Goal: Transaction & Acquisition: Purchase product/service

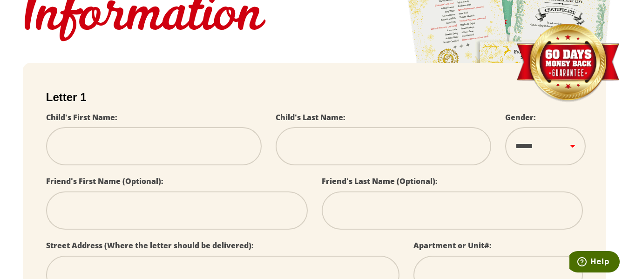
drag, startPoint x: 144, startPoint y: 153, endPoint x: 133, endPoint y: 172, distance: 22.4
click at [144, 153] on input "text" at bounding box center [154, 146] width 216 height 38
select select
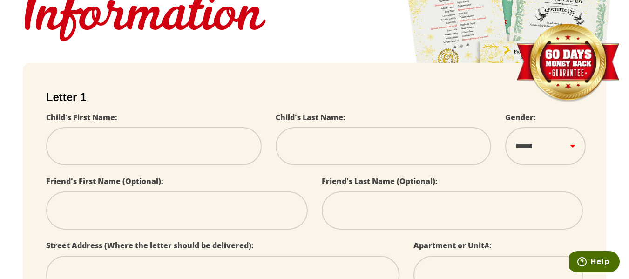
select select
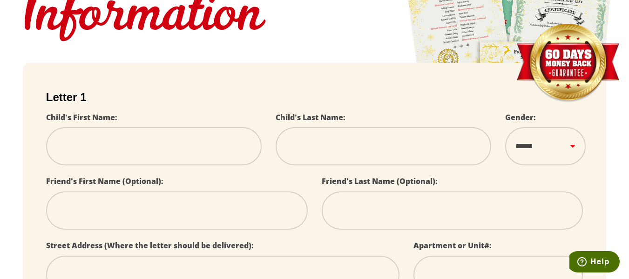
select select
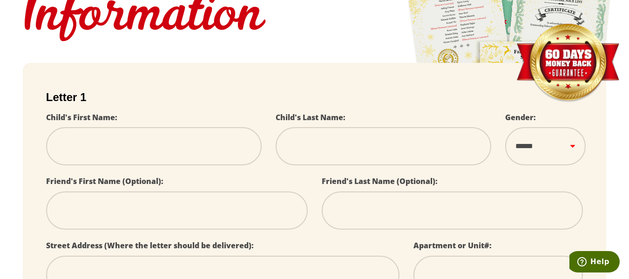
select select
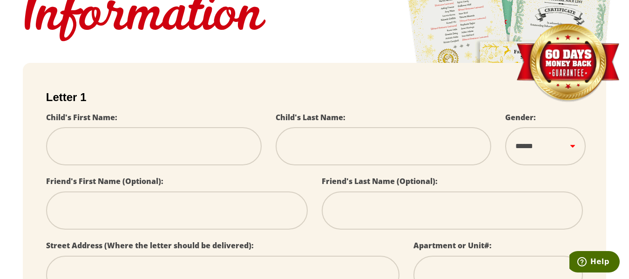
select select
type input "*"
select select
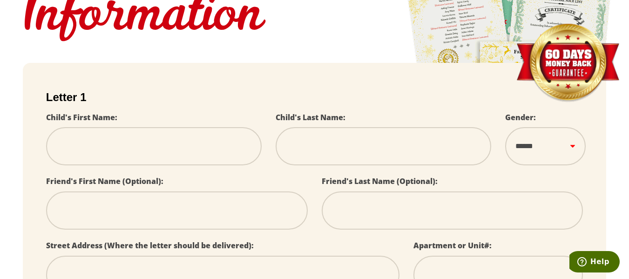
select select
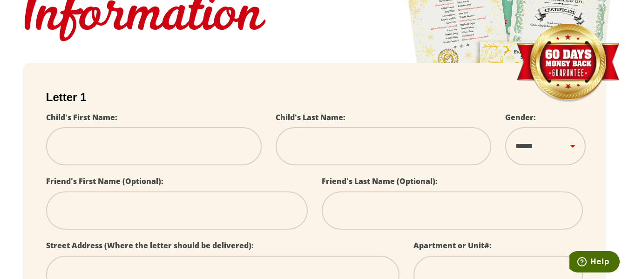
select select
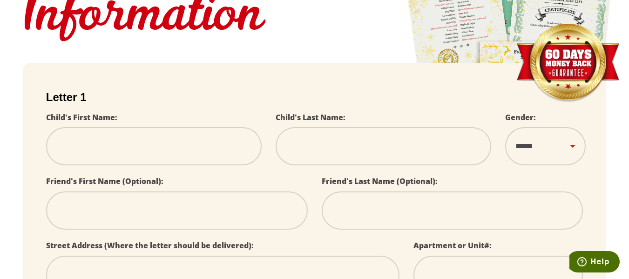
select select
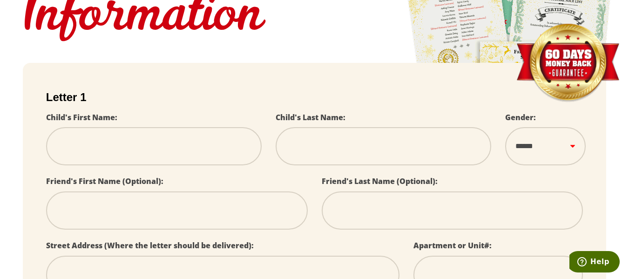
select select
type input "**"
select select
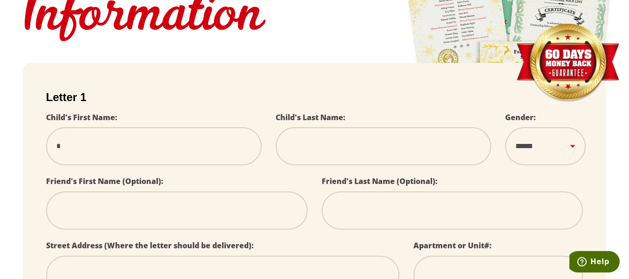
select select
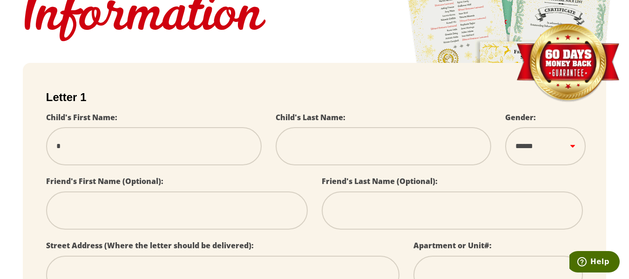
select select
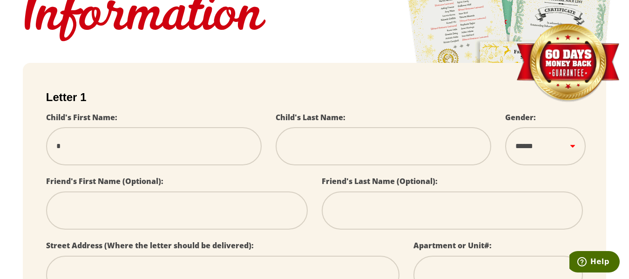
select select
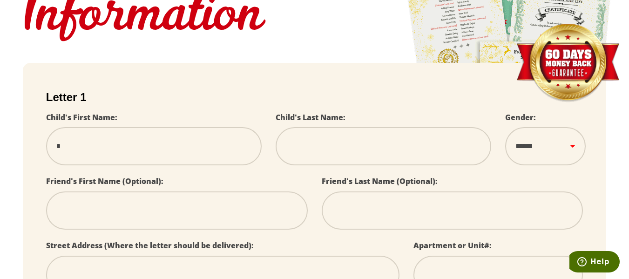
select select
type input "**"
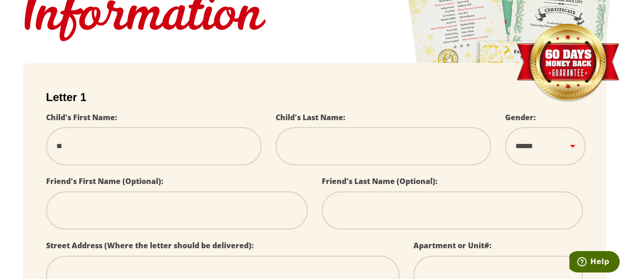
type input "*"
select select
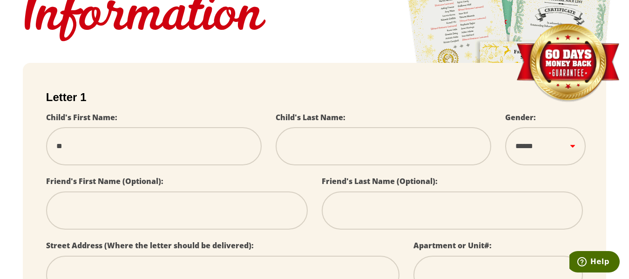
select select
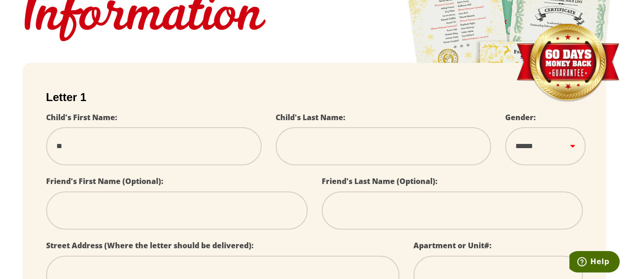
select select
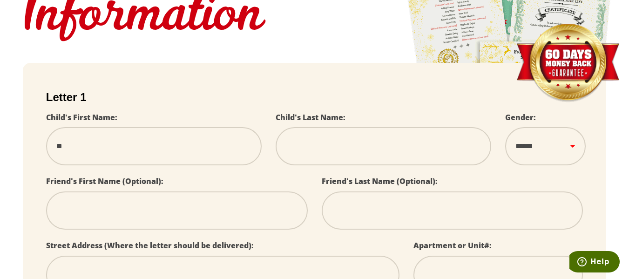
select select
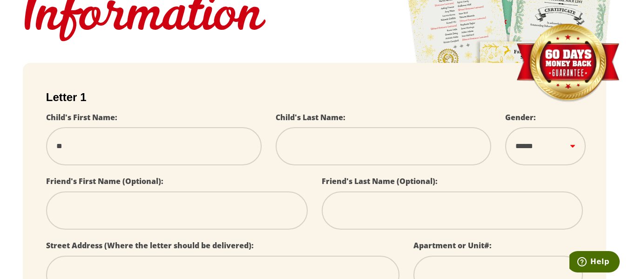
select select
type input "**"
select select
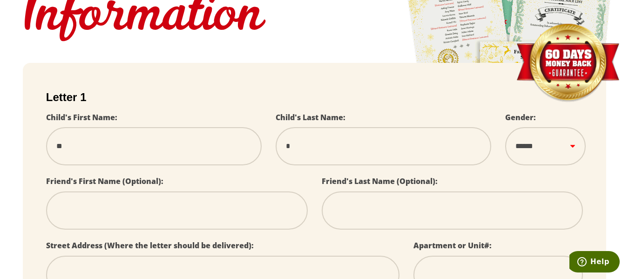
select select
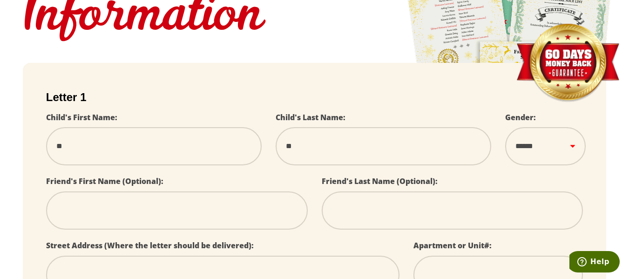
select select
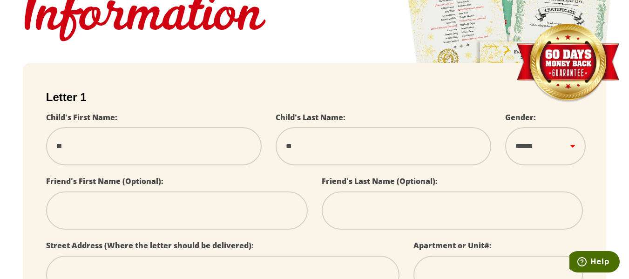
select select
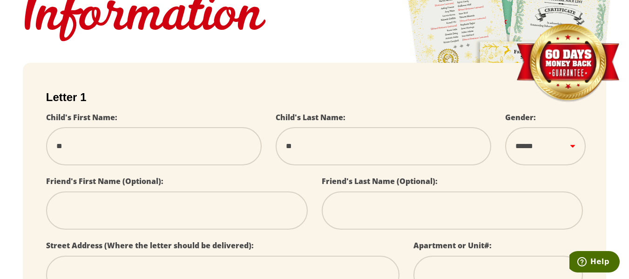
select select
type input "***"
select select
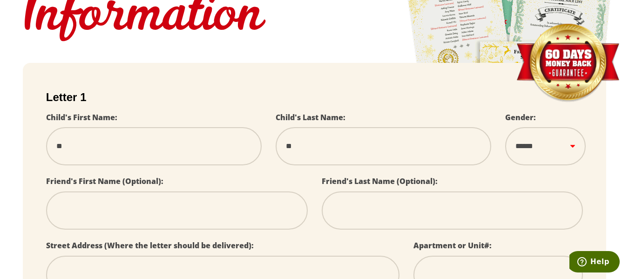
select select
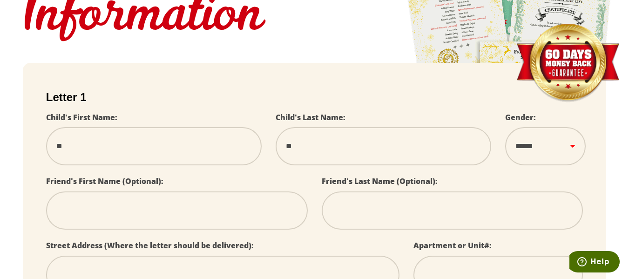
select select
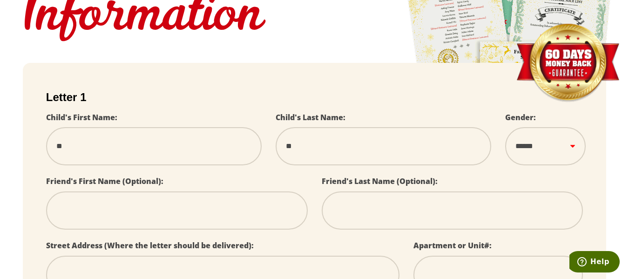
select select
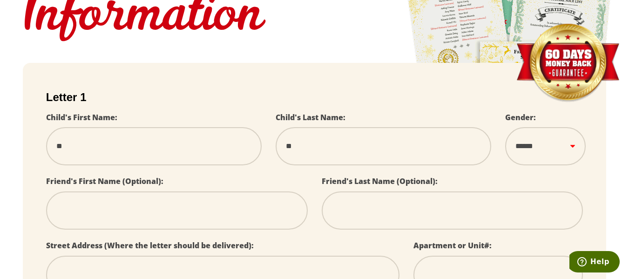
select select
type input "****"
select select
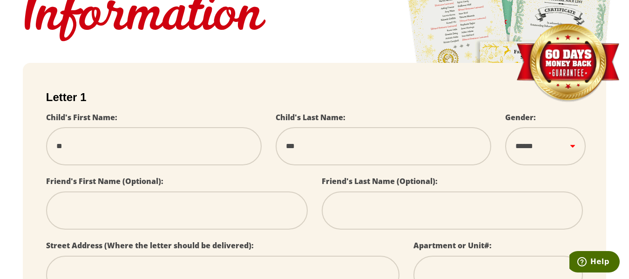
select select
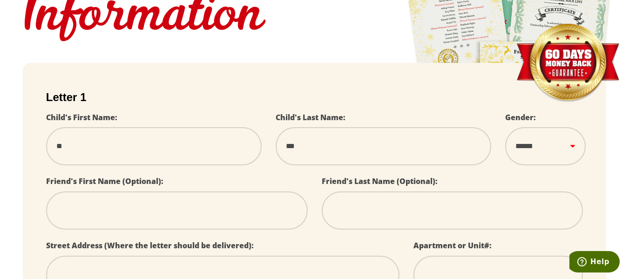
select select
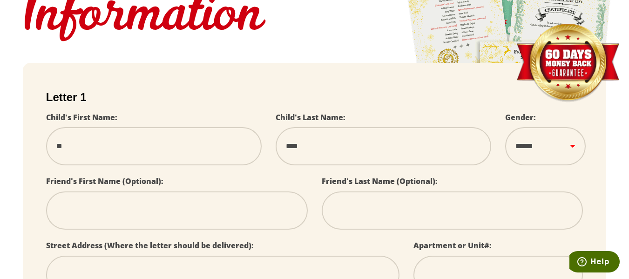
select select
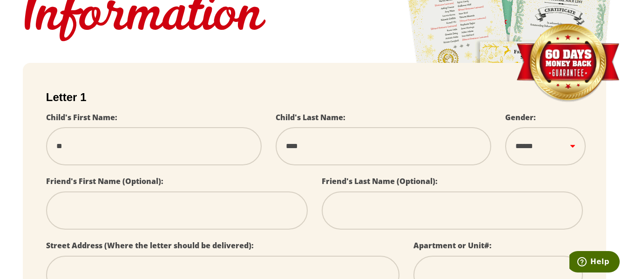
select select
type input "*****"
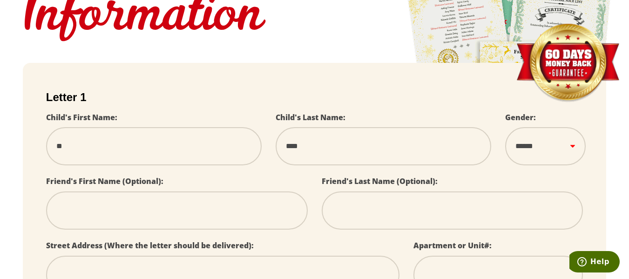
select select
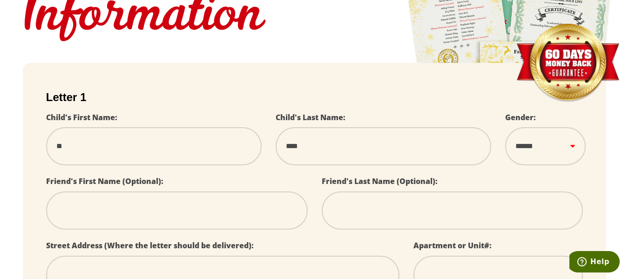
select select
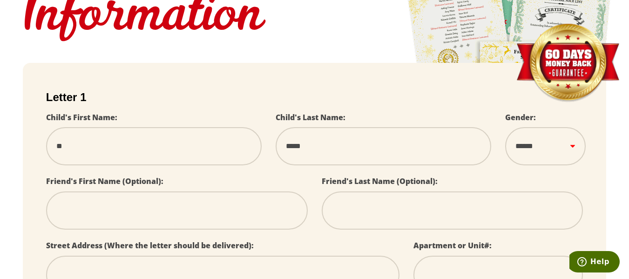
select select
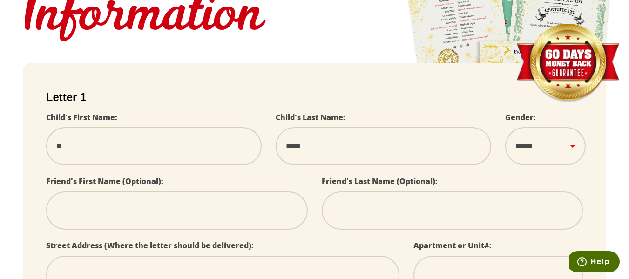
select select
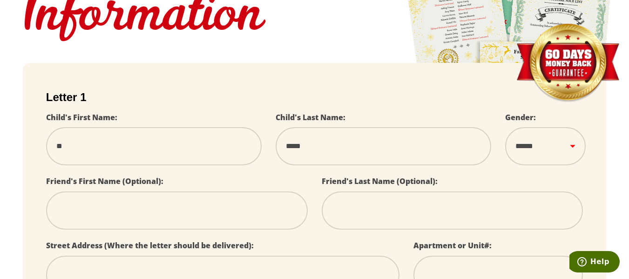
type input "*****"
click at [571, 156] on select "****** *** ****" at bounding box center [545, 146] width 81 height 38
select select
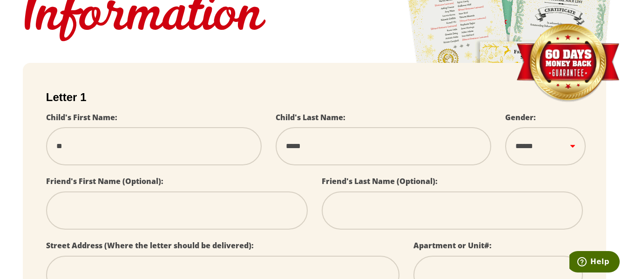
select select
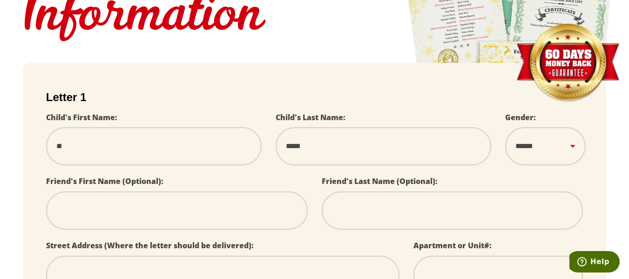
select select
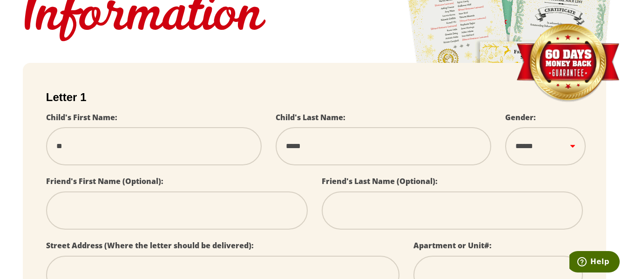
select select
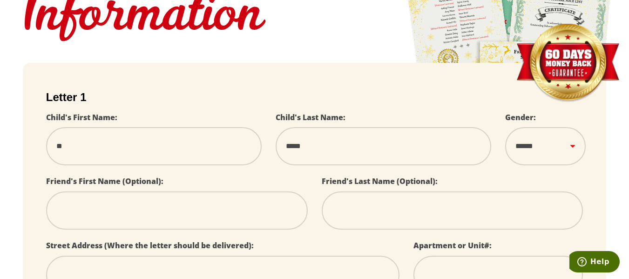
select select
select select "*"
click at [511, 136] on select "****** *** ****" at bounding box center [545, 146] width 81 height 38
select select
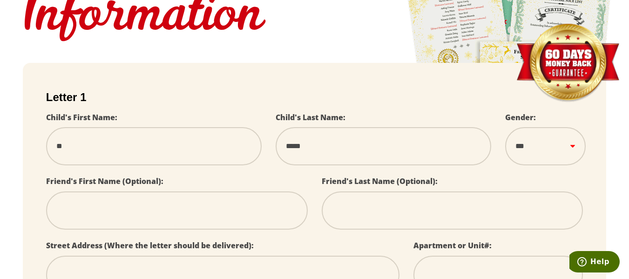
select select
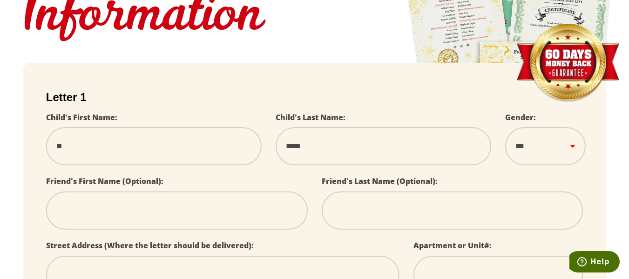
select select
click at [252, 215] on input "text" at bounding box center [177, 210] width 262 height 38
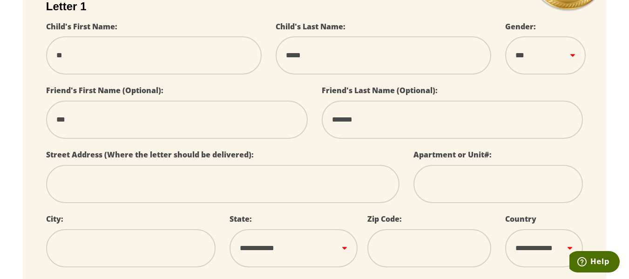
scroll to position [233, 0]
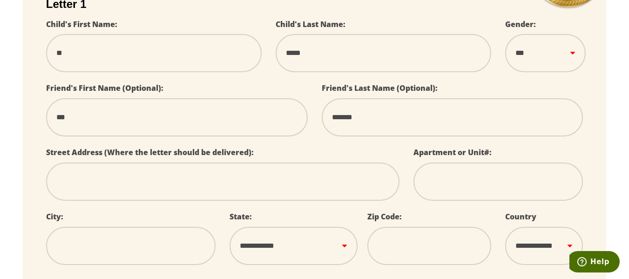
click at [150, 187] on input "text" at bounding box center [223, 182] width 354 height 38
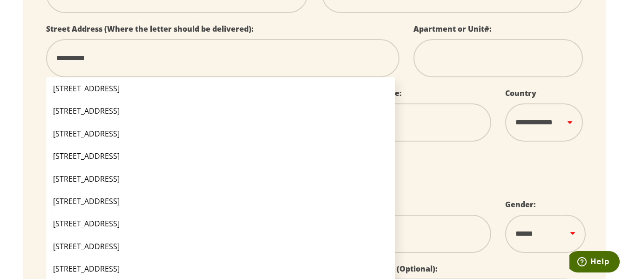
scroll to position [373, 0]
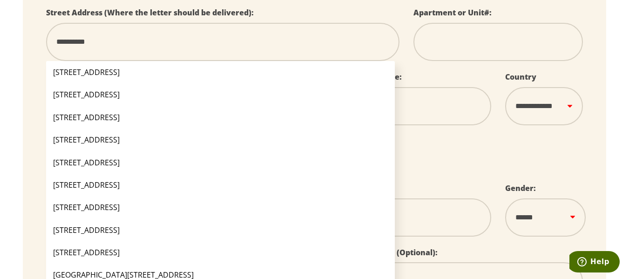
click at [320, 44] on input "**********" at bounding box center [223, 42] width 354 height 38
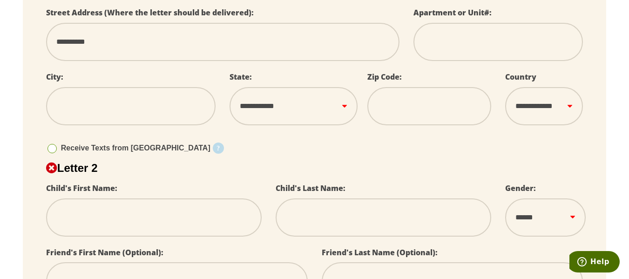
click at [124, 110] on input "text" at bounding box center [131, 106] width 170 height 38
click at [337, 114] on select "**********" at bounding box center [294, 106] width 128 height 38
click at [230, 95] on select "**********" at bounding box center [294, 106] width 128 height 38
drag, startPoint x: 408, startPoint y: 115, endPoint x: 396, endPoint y: 133, distance: 22.1
click at [408, 115] on input "tel" at bounding box center [429, 106] width 124 height 38
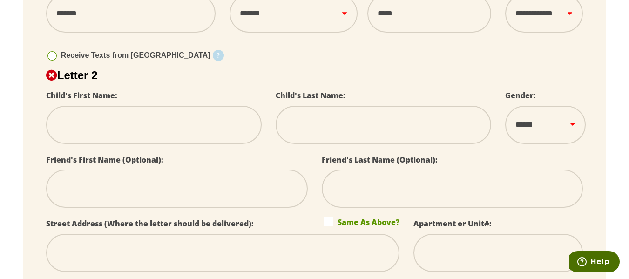
scroll to position [466, 0]
click at [131, 132] on input "text" at bounding box center [154, 124] width 216 height 38
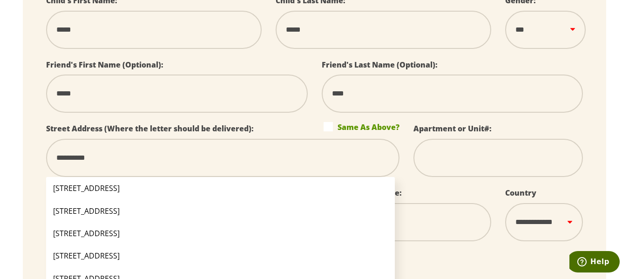
scroll to position [607, 0]
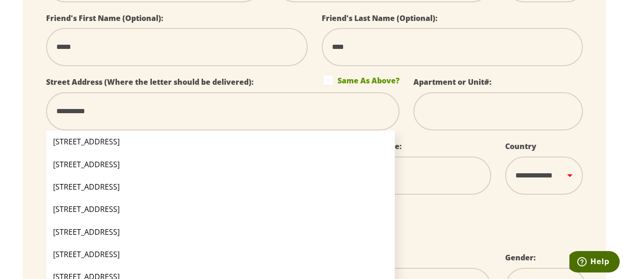
click at [447, 191] on input "tel" at bounding box center [429, 175] width 124 height 38
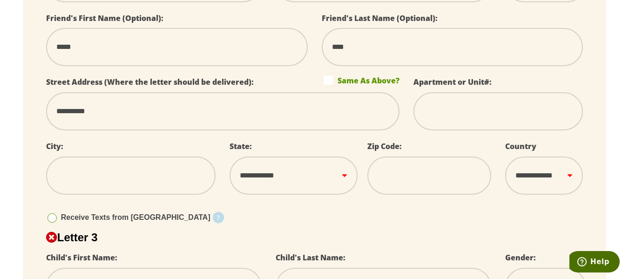
click at [447, 191] on input "tel" at bounding box center [429, 175] width 124 height 38
click at [163, 178] on input "text" at bounding box center [131, 175] width 170 height 38
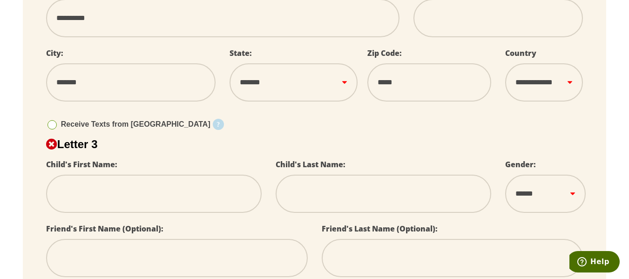
scroll to position [747, 0]
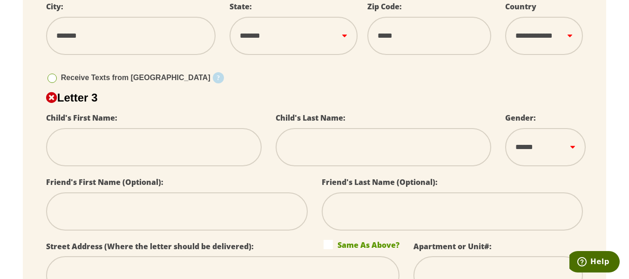
click at [167, 154] on input "text" at bounding box center [154, 147] width 216 height 38
click at [175, 104] on h2 "Letter 3" at bounding box center [314, 97] width 537 height 13
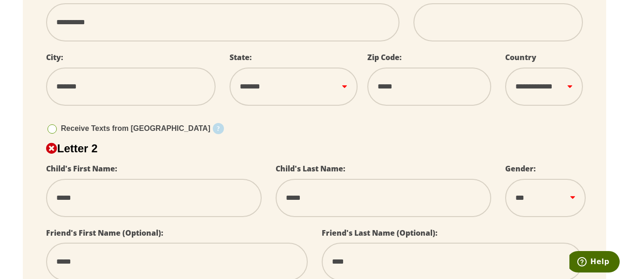
scroll to position [560, 0]
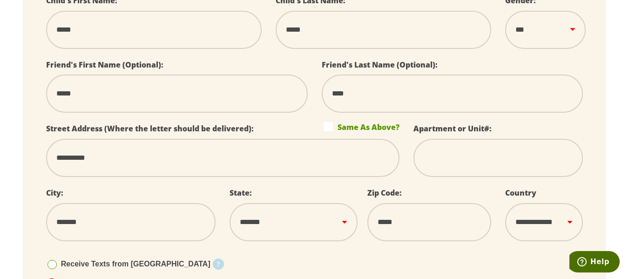
click at [110, 166] on input "**********" at bounding box center [223, 158] width 354 height 38
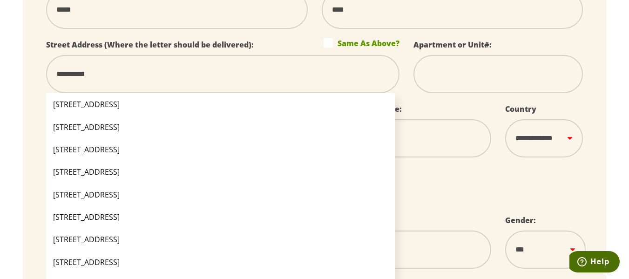
scroll to position [653, 0]
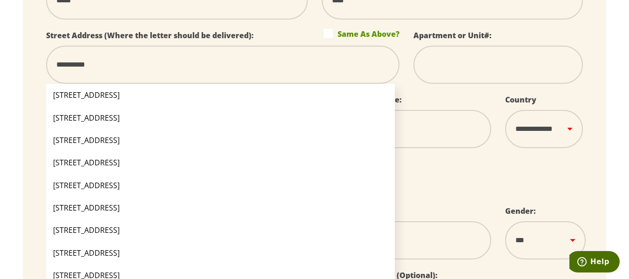
click at [451, 127] on input "*****" at bounding box center [429, 129] width 124 height 38
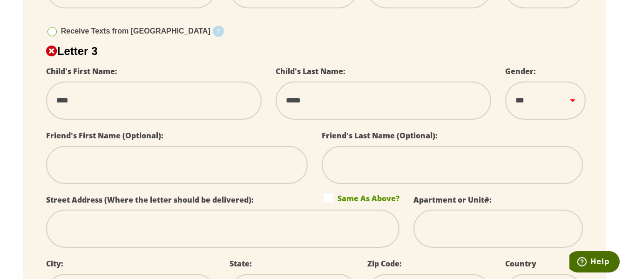
scroll to position [840, 0]
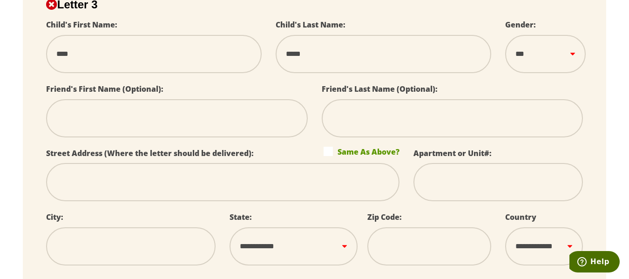
click at [186, 195] on input "text" at bounding box center [223, 182] width 354 height 38
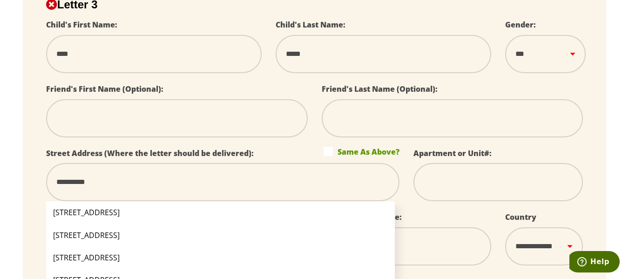
click at [460, 200] on input "text" at bounding box center [499, 182] width 170 height 38
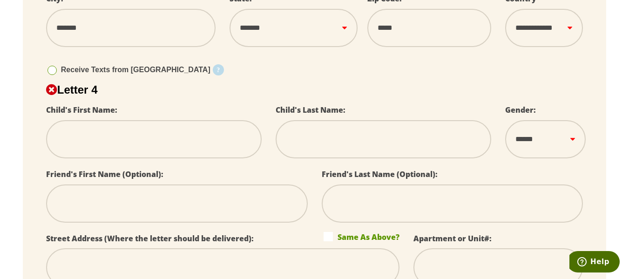
scroll to position [1073, 0]
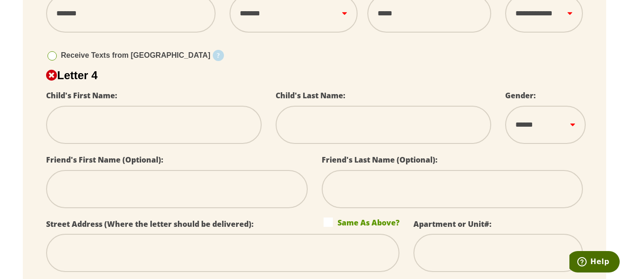
click at [168, 144] on input "text" at bounding box center [154, 125] width 216 height 38
click at [60, 254] on input "text" at bounding box center [223, 253] width 354 height 38
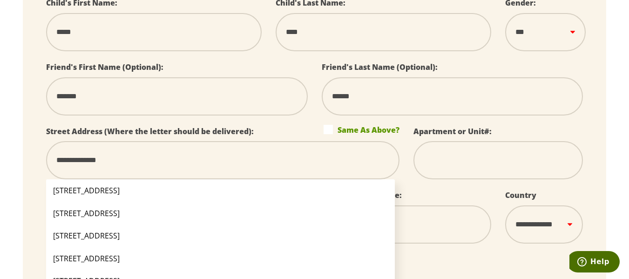
scroll to position [1168, 0]
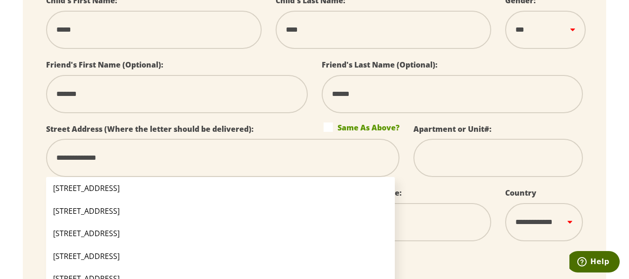
click at [470, 231] on input "tel" at bounding box center [429, 222] width 124 height 38
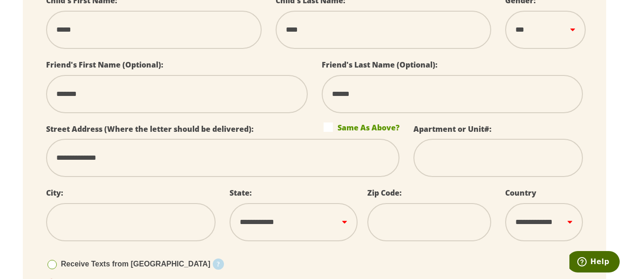
click at [154, 238] on input "text" at bounding box center [131, 222] width 170 height 38
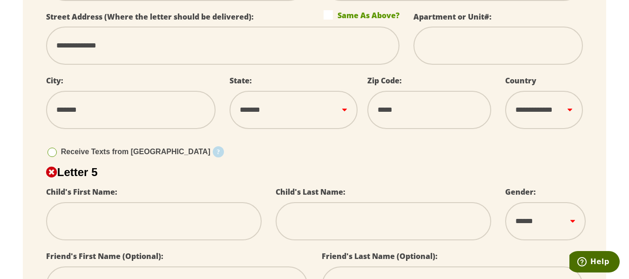
scroll to position [1307, 0]
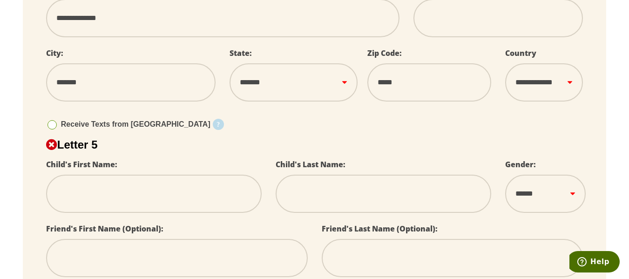
click at [155, 209] on input "text" at bounding box center [154, 194] width 216 height 38
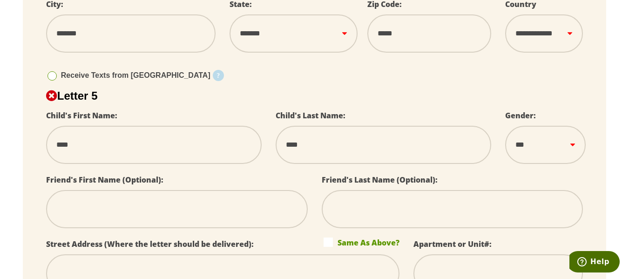
scroll to position [1454, 0]
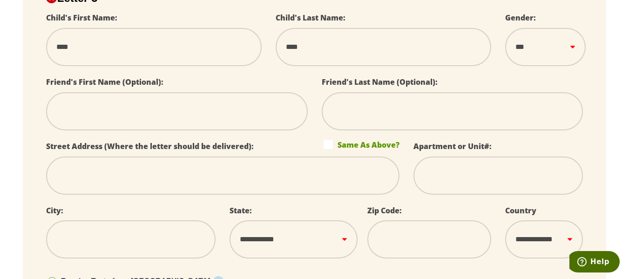
click at [159, 182] on input "text" at bounding box center [223, 175] width 354 height 38
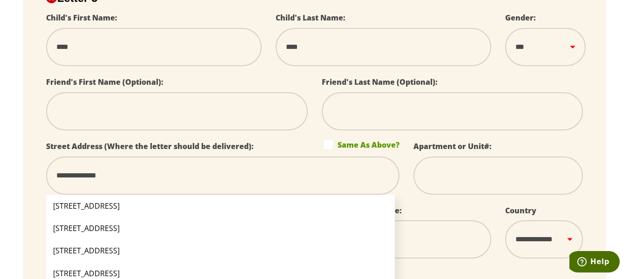
scroll to position [1547, 0]
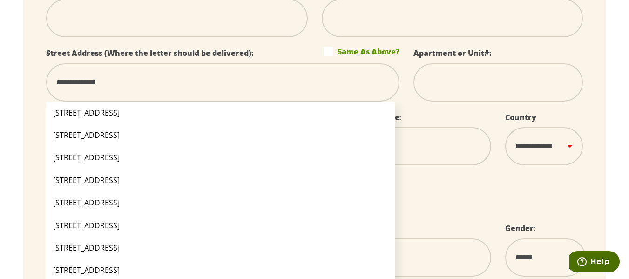
click at [436, 149] on input "tel" at bounding box center [429, 146] width 124 height 38
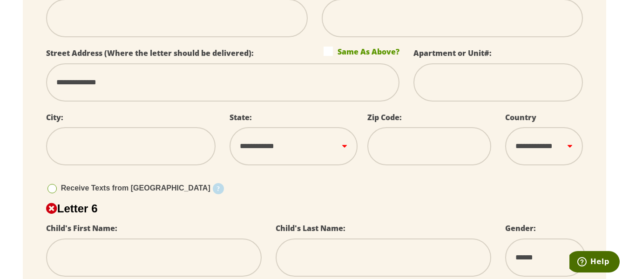
click at [176, 148] on input "text" at bounding box center [131, 146] width 170 height 38
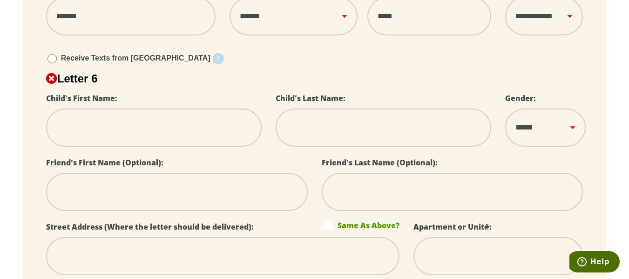
scroll to position [1687, 0]
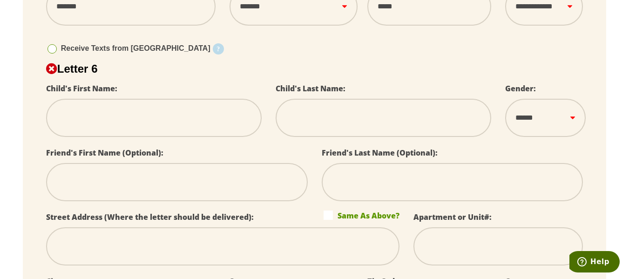
click at [162, 132] on input "text" at bounding box center [154, 118] width 216 height 38
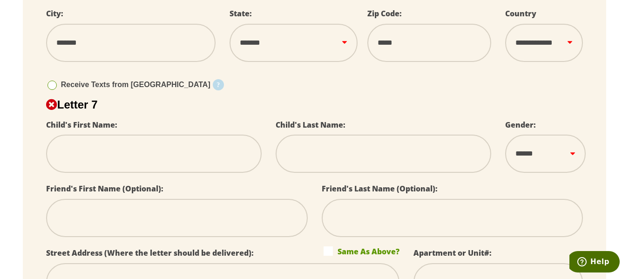
scroll to position [1966, 0]
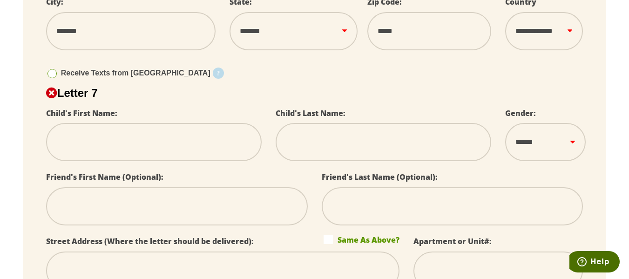
click at [211, 149] on input "text" at bounding box center [154, 142] width 216 height 38
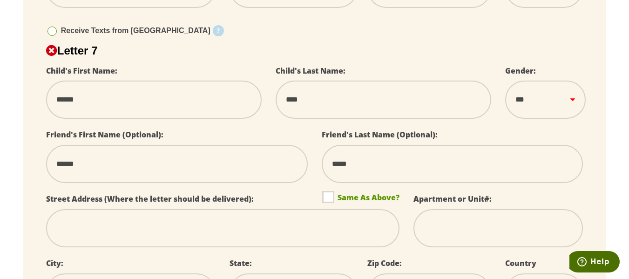
scroll to position [2060, 0]
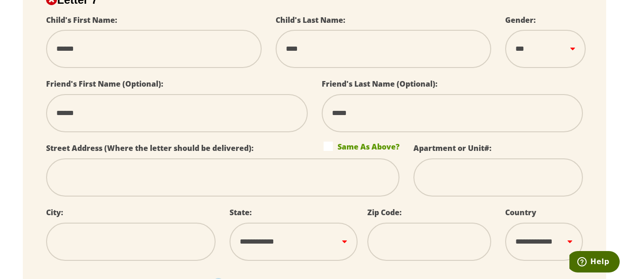
click at [228, 193] on input "text" at bounding box center [223, 177] width 354 height 38
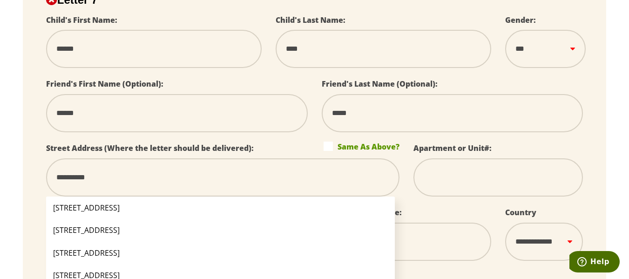
click at [473, 217] on div "Zip Code:" at bounding box center [429, 238] width 138 height 64
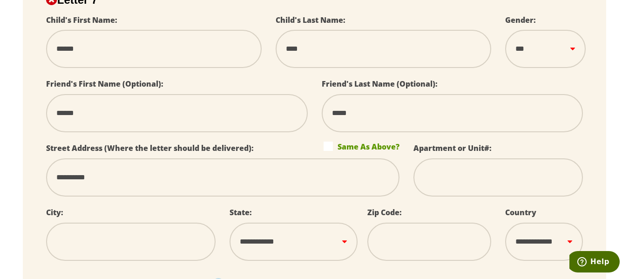
click at [174, 259] on input "text" at bounding box center [131, 242] width 170 height 38
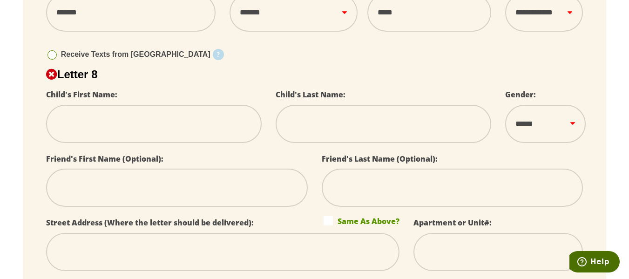
scroll to position [2292, 0]
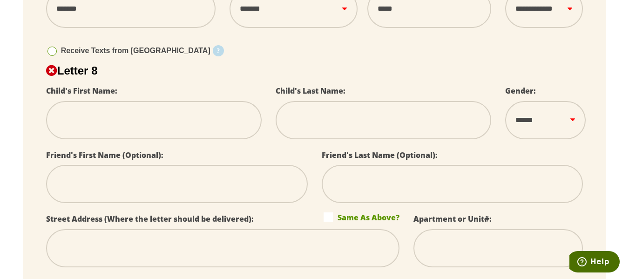
click at [143, 127] on input "text" at bounding box center [154, 120] width 216 height 38
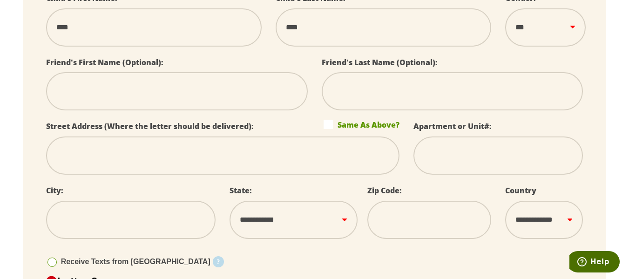
scroll to position [2386, 0]
click at [93, 168] on input "text" at bounding box center [223, 155] width 354 height 38
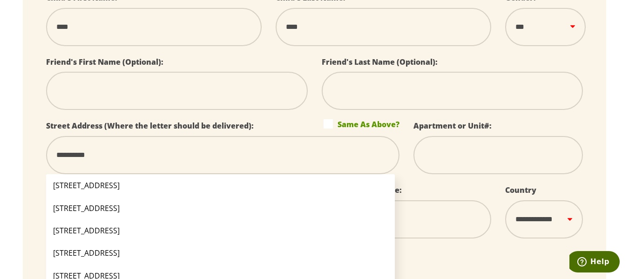
click at [454, 238] on input "tel" at bounding box center [429, 219] width 124 height 38
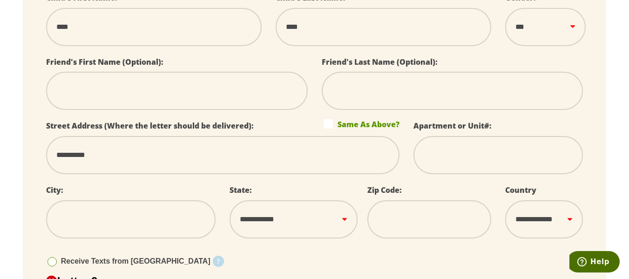
click at [142, 232] on input "text" at bounding box center [131, 219] width 170 height 38
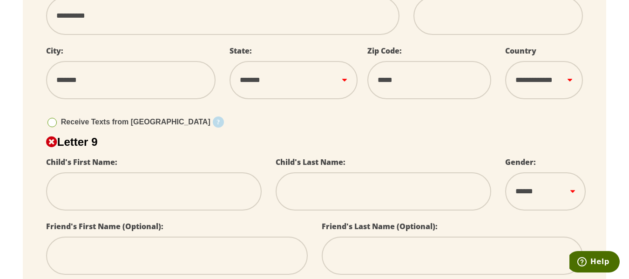
scroll to position [2525, 0]
click at [151, 205] on input "text" at bounding box center [154, 191] width 216 height 38
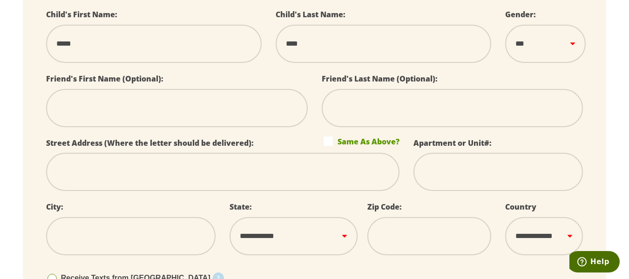
scroll to position [2716, 0]
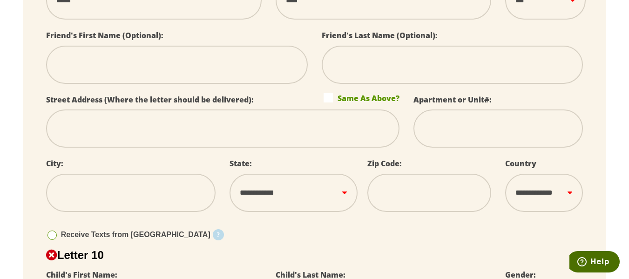
click at [110, 143] on input "text" at bounding box center [223, 128] width 354 height 38
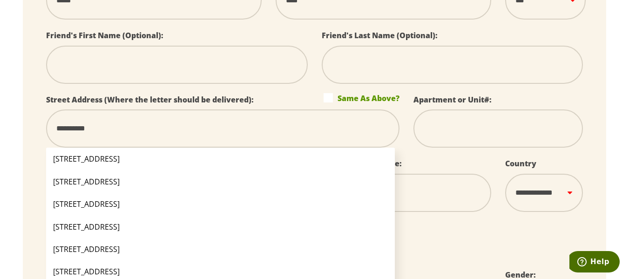
click at [477, 211] on input "tel" at bounding box center [429, 193] width 124 height 38
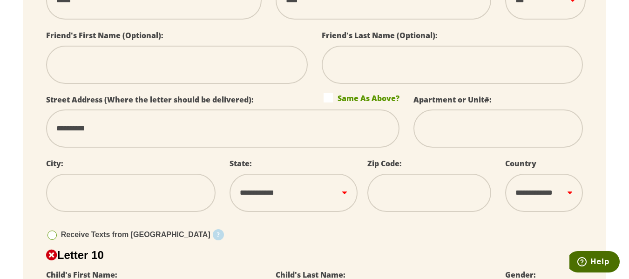
click at [137, 202] on input "text" at bounding box center [131, 193] width 170 height 38
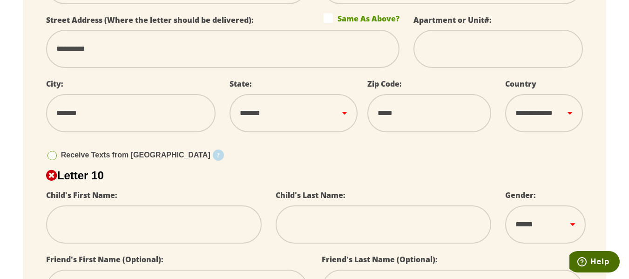
scroll to position [2841, 0]
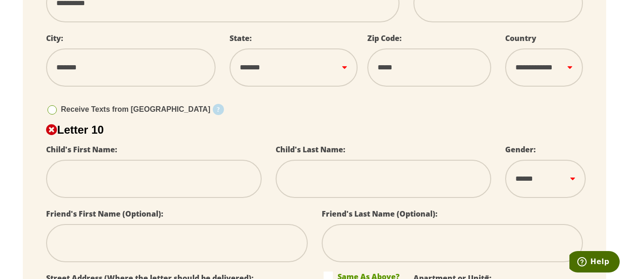
click at [195, 181] on input "text" at bounding box center [154, 179] width 216 height 38
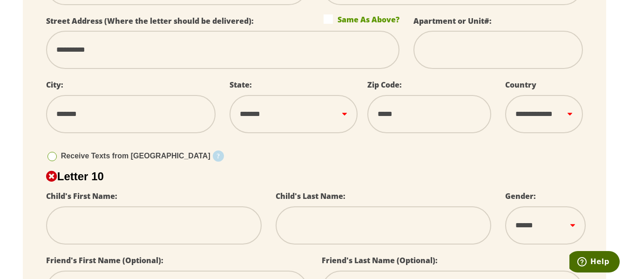
scroll to position [2888, 0]
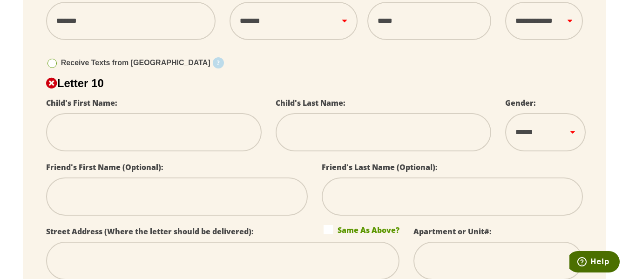
click at [171, 143] on input "text" at bounding box center [154, 132] width 216 height 38
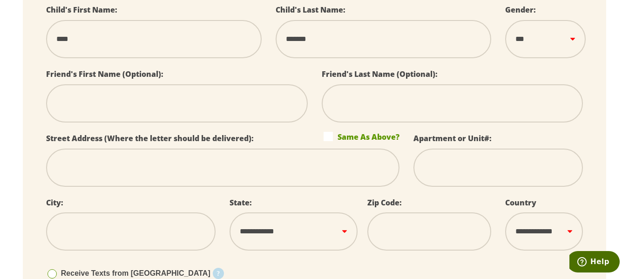
drag, startPoint x: 113, startPoint y: 173, endPoint x: 98, endPoint y: 173, distance: 14.9
click at [113, 173] on input "text" at bounding box center [223, 168] width 354 height 38
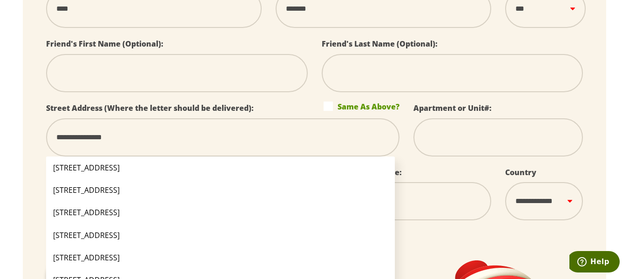
scroll to position [3027, 0]
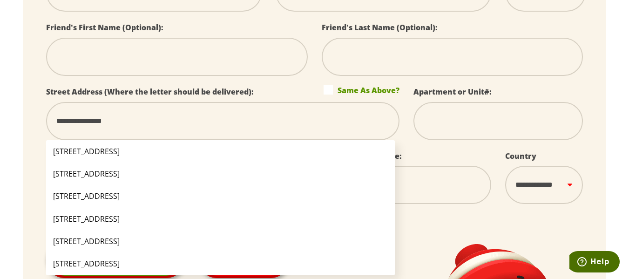
click at [165, 160] on li "861 Redwood Blvd Redding CA 96003" at bounding box center [220, 151] width 349 height 22
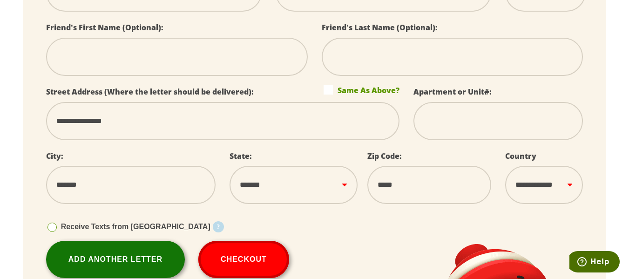
click at [135, 269] on link "Add Another Letter" at bounding box center [115, 259] width 139 height 37
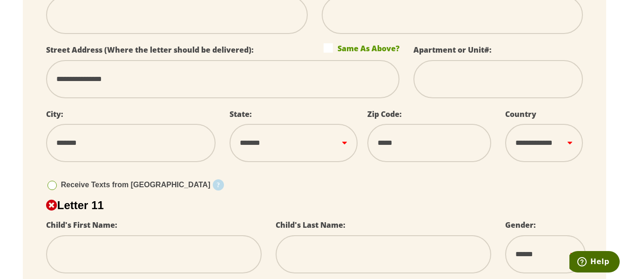
scroll to position [3214, 0]
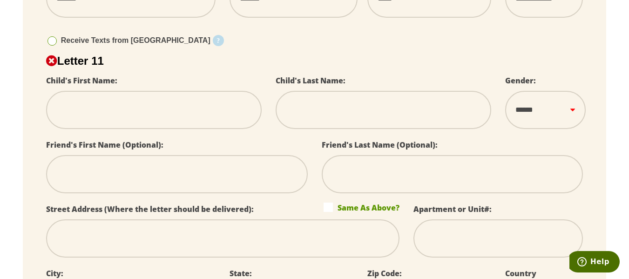
click at [161, 119] on input "text" at bounding box center [154, 110] width 216 height 38
click at [72, 258] on input "text" at bounding box center [223, 238] width 354 height 38
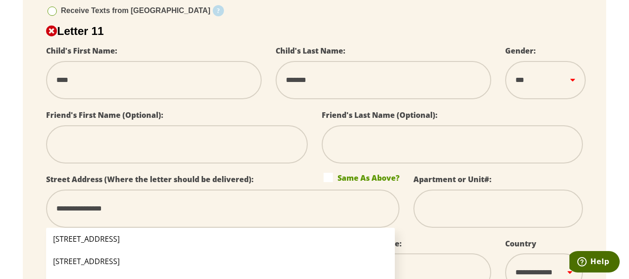
scroll to position [3260, 0]
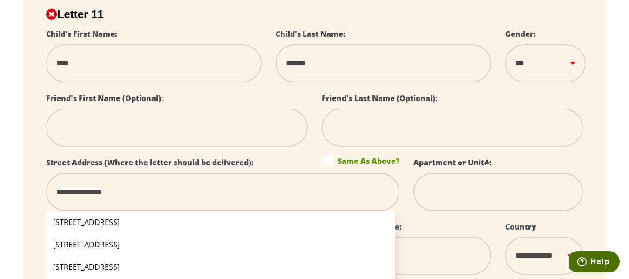
click at [109, 230] on li "861 Redwood Blvd Redding CA 96003" at bounding box center [220, 222] width 349 height 22
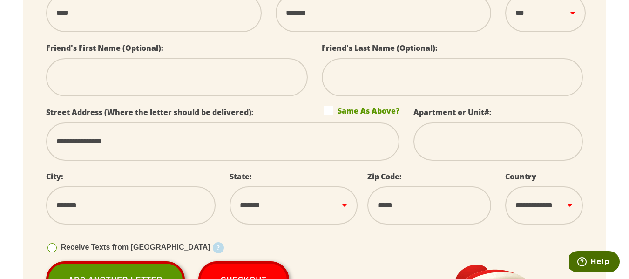
scroll to position [3353, 0]
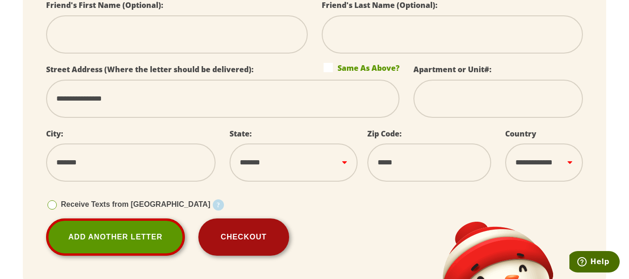
click at [244, 245] on button "Checkout" at bounding box center [243, 236] width 91 height 37
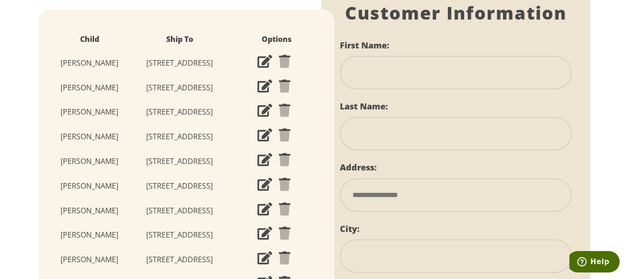
scroll to position [93, 0]
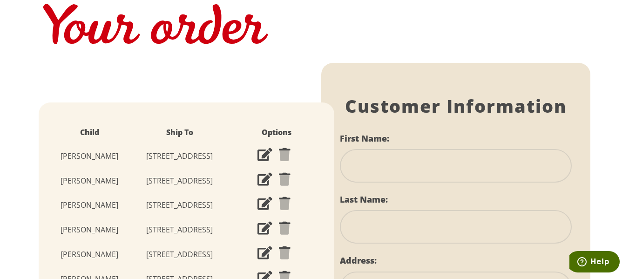
click at [441, 183] on input "text" at bounding box center [456, 166] width 232 height 34
type input "*****"
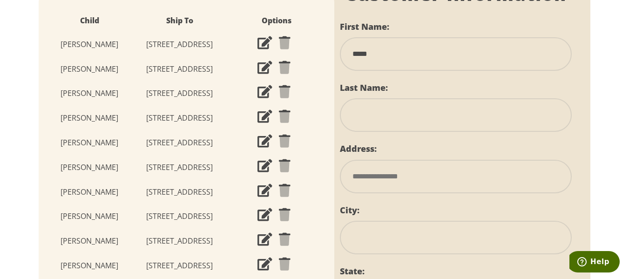
scroll to position [233, 0]
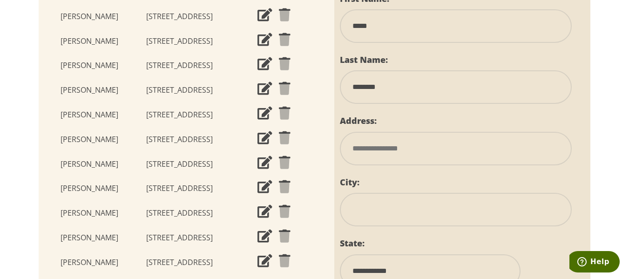
click at [443, 104] on input "********" at bounding box center [456, 87] width 232 height 34
type input "*"
type input "*****"
type input "**********"
type input "*******"
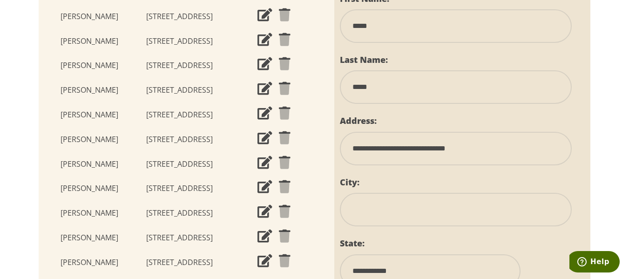
select select "**"
type input "*****"
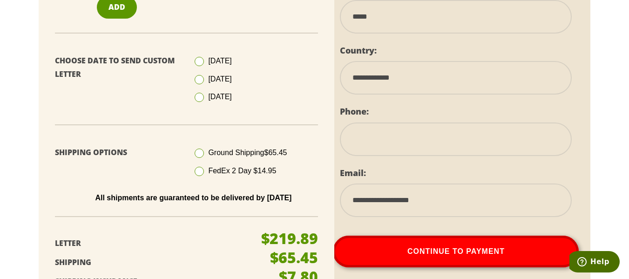
scroll to position [578, 0]
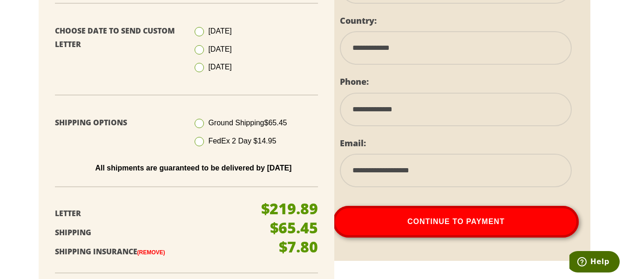
type input "**********"
click at [197, 146] on span at bounding box center [199, 141] width 9 height 9
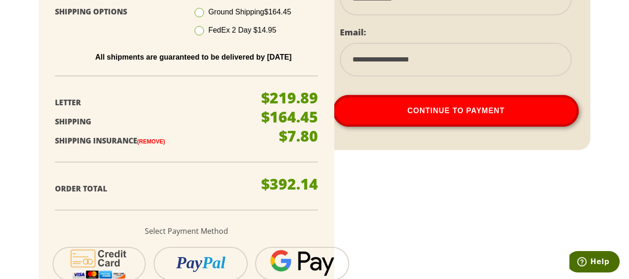
scroll to position [676, 0]
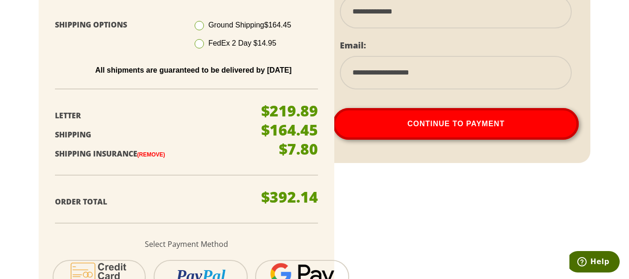
click at [150, 158] on link "(Remove)" at bounding box center [151, 154] width 28 height 7
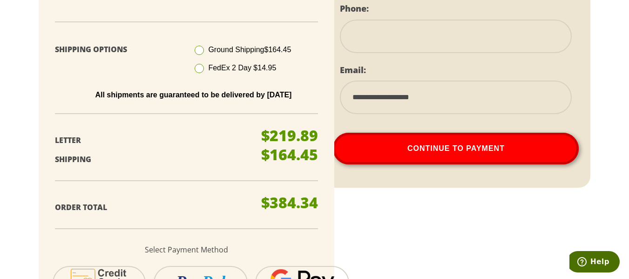
scroll to position [652, 0]
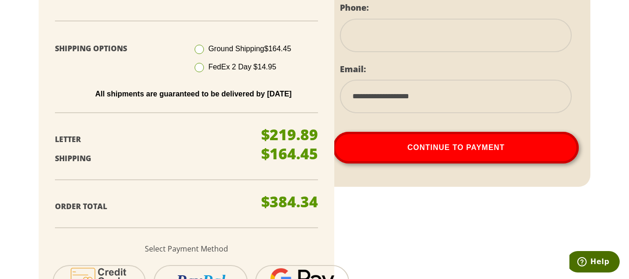
click at [203, 54] on span at bounding box center [199, 49] width 9 height 9
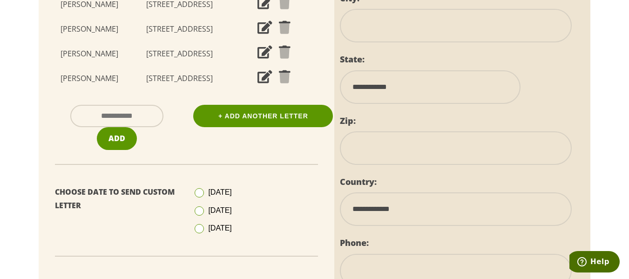
scroll to position [419, 0]
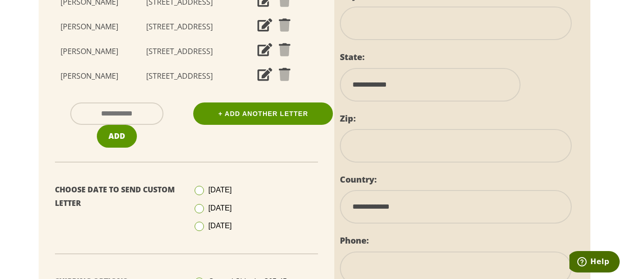
click at [156, 121] on input "text" at bounding box center [116, 113] width 93 height 23
type input "*"
type input "**********"
click at [115, 141] on span "Add" at bounding box center [117, 136] width 17 height 10
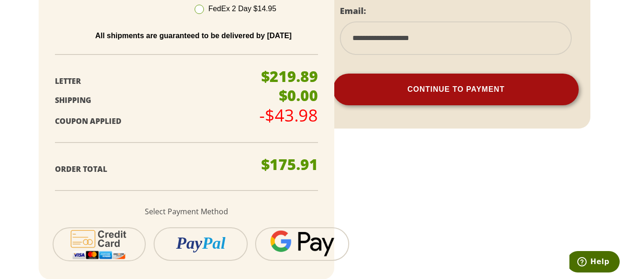
scroll to position [699, 0]
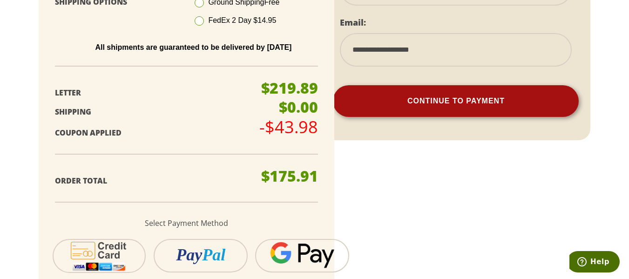
click at [428, 117] on button "Continue To Payment" at bounding box center [456, 101] width 246 height 32
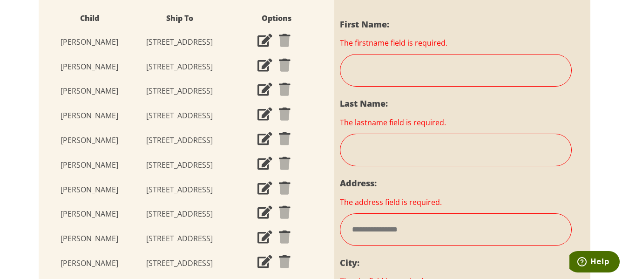
scroll to position [161, 0]
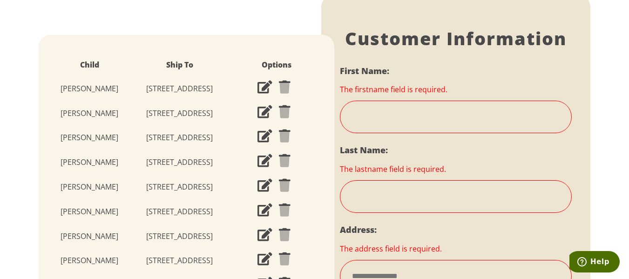
click at [434, 133] on input "text" at bounding box center [456, 117] width 232 height 33
type input "*****"
type input "**********"
type input "*******"
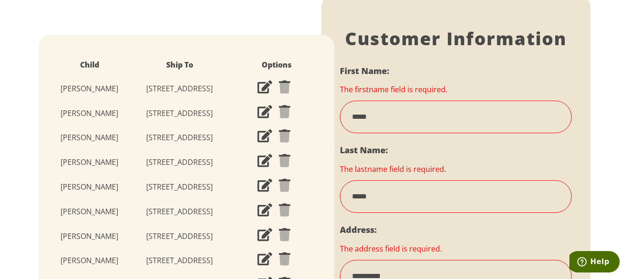
select select "**"
type input "*****"
type input "**********"
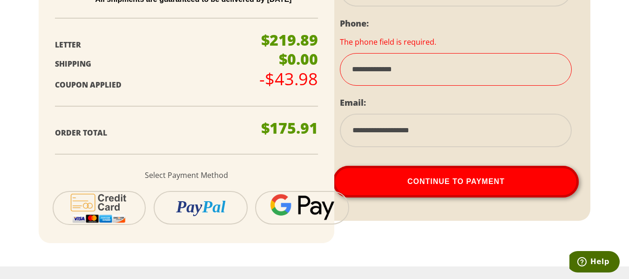
scroll to position [766, 0]
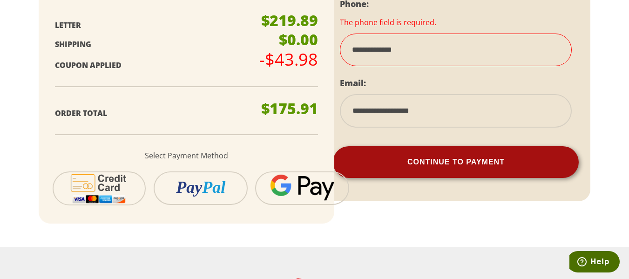
click at [427, 178] on button "Continue To Payment" at bounding box center [456, 162] width 246 height 32
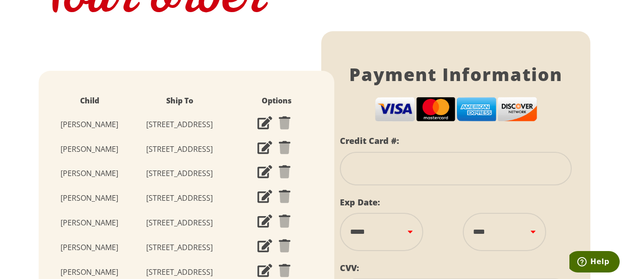
scroll to position [114, 0]
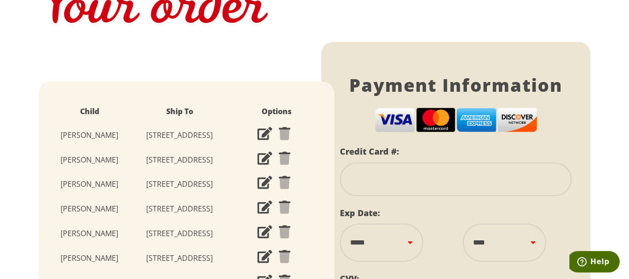
click at [429, 196] on input "tel" at bounding box center [456, 180] width 232 height 34
type input "**********"
select select "**"
select select "****"
type input "***"
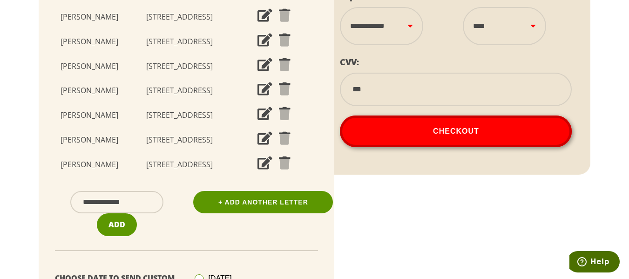
scroll to position [347, 0]
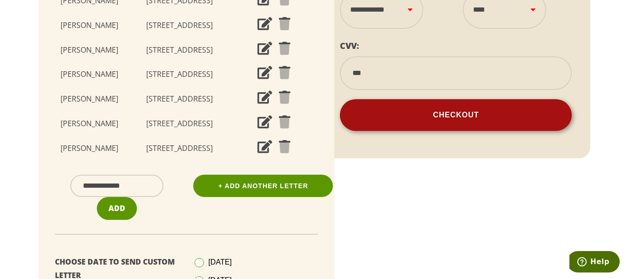
click at [413, 131] on button "Checkout" at bounding box center [456, 115] width 232 height 32
